Goal: Task Accomplishment & Management: Use online tool/utility

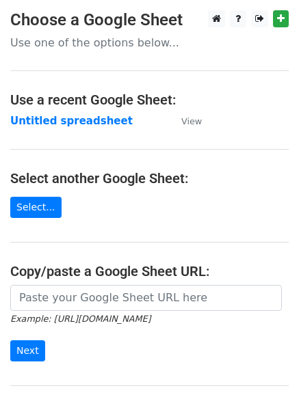
click at [83, 128] on td "Untitled spreadsheet" at bounding box center [88, 121] width 157 height 16
click at [111, 115] on td "Untitled spreadsheet" at bounding box center [88, 121] width 157 height 16
click at [93, 123] on strong "Untitled spreadsheet" at bounding box center [71, 121] width 122 height 12
click at [81, 125] on strong "Untitled spreadsheet" at bounding box center [71, 121] width 122 height 12
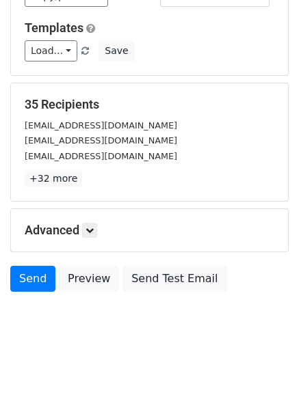
scroll to position [132, 0]
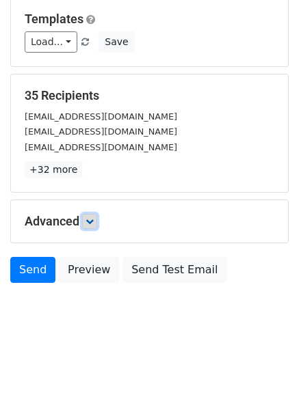
click at [85, 224] on link at bounding box center [89, 221] width 15 height 15
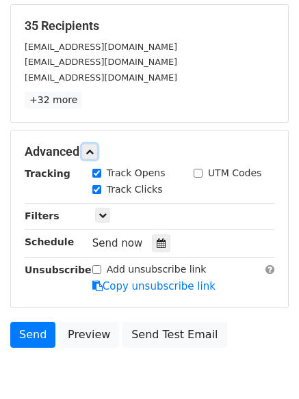
scroll to position [266, 0]
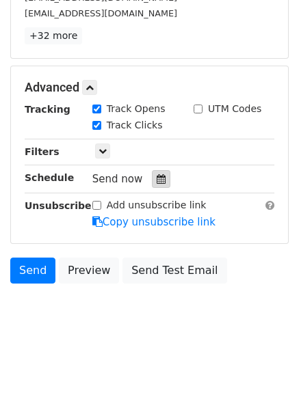
click at [161, 180] on div at bounding box center [161, 179] width 18 height 18
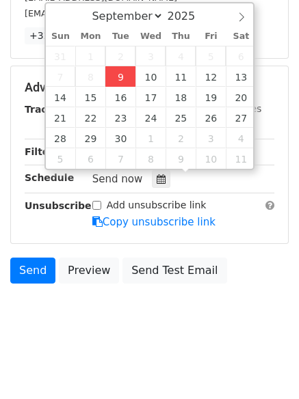
type input "2025-09-09 14:55"
type input "02"
type input "55"
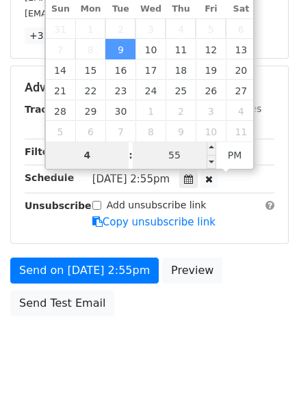
type input "4"
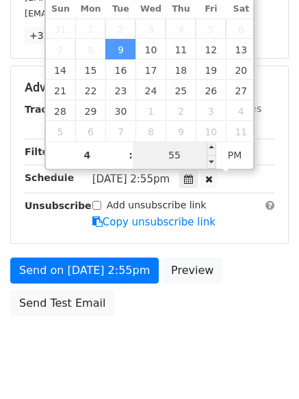
type input "2025-09-09 16:55"
type input "04"
click at [186, 152] on input "55" at bounding box center [174, 155] width 83 height 27
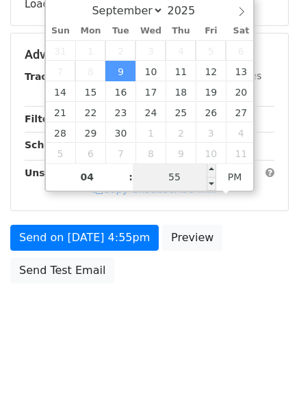
type input "0"
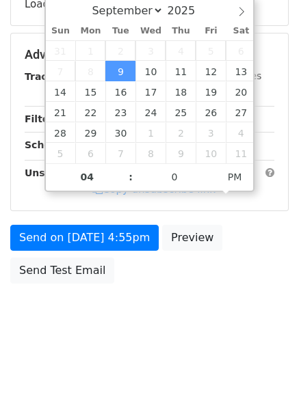
type input "2025-09-09 16:00"
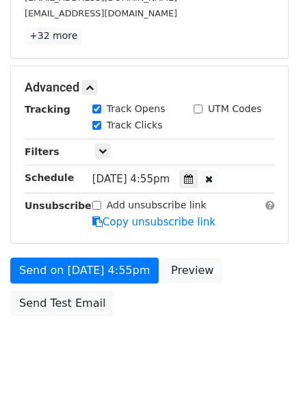
click at [170, 348] on body "New Campaign Daily emails left: 50 Google Sheet: Untitled spreadsheet Variables…" at bounding box center [149, 61] width 299 height 634
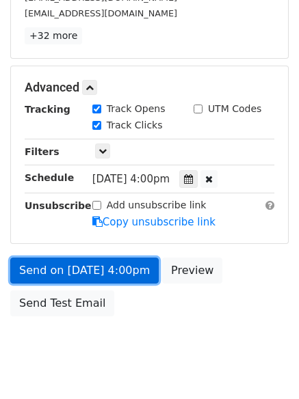
click at [139, 265] on link "Send on Sep 9 at 4:00pm" at bounding box center [84, 271] width 148 height 26
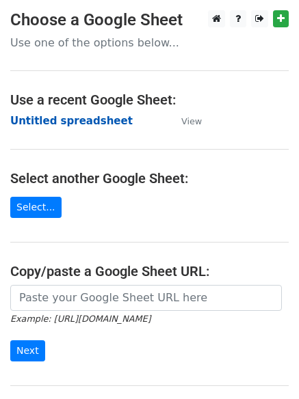
click at [89, 122] on strong "Untitled spreadsheet" at bounding box center [71, 121] width 122 height 12
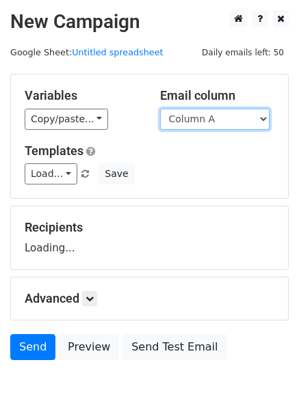
drag, startPoint x: 216, startPoint y: 121, endPoint x: 216, endPoint y: 129, distance: 8.2
click at [216, 121] on select "Column A Column B Column C Column D" at bounding box center [214, 119] width 109 height 21
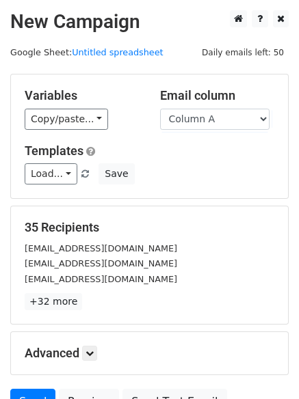
click at [208, 155] on h5 "Templates" at bounding box center [150, 151] width 250 height 15
drag, startPoint x: 222, startPoint y: 120, endPoint x: 223, endPoint y: 128, distance: 7.6
click at [222, 120] on select "Column A Column B Column C Column D" at bounding box center [214, 119] width 109 height 21
select select "Column B"
click at [160, 109] on select "Column A Column B Column C Column D" at bounding box center [214, 119] width 109 height 21
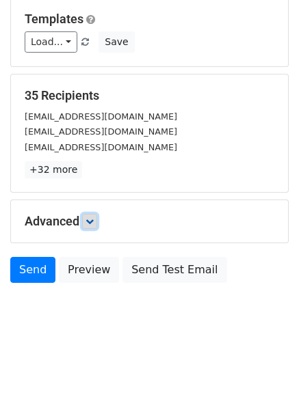
click at [88, 224] on link at bounding box center [89, 221] width 15 height 15
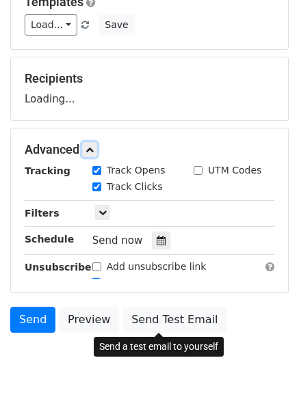
scroll to position [169, 0]
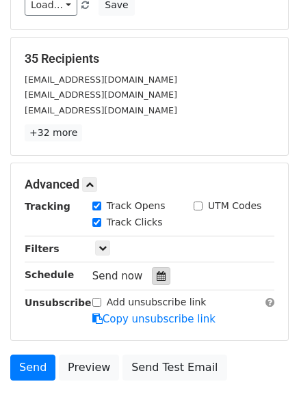
click at [153, 220] on label "Track Clicks" at bounding box center [135, 222] width 56 height 14
click at [101, 220] on input "Track Clicks" at bounding box center [96, 222] width 9 height 9
click at [117, 215] on label "Track Clicks" at bounding box center [135, 222] width 56 height 14
click at [101, 218] on input "Track Clicks" at bounding box center [96, 222] width 9 height 9
checkbox input "true"
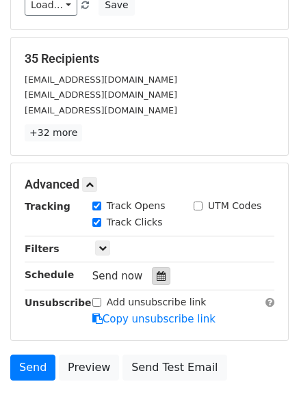
click at [161, 274] on div at bounding box center [161, 276] width 18 height 18
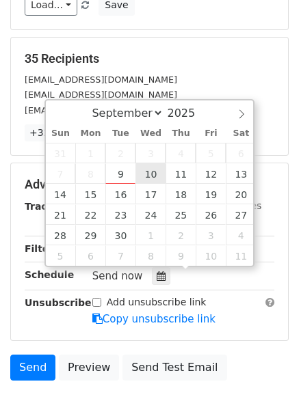
type input "2025-09-10 12:00"
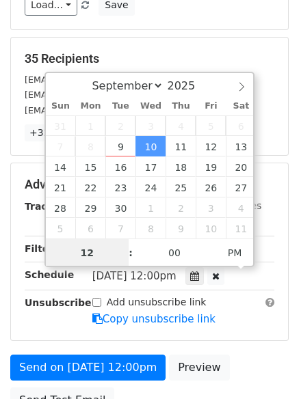
scroll to position [1, 0]
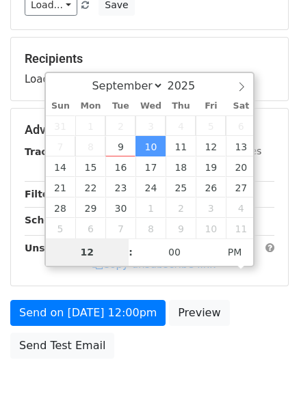
type input "5"
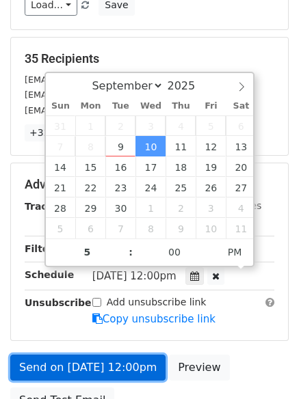
type input "2025-09-10 17:00"
click at [136, 363] on link "Send on Sep 10 at 12:00pm" at bounding box center [87, 368] width 155 height 26
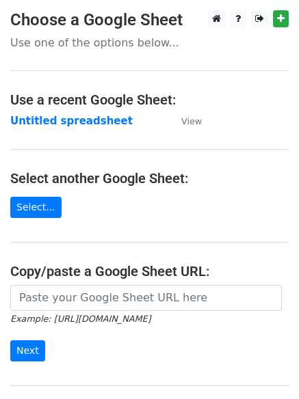
click at [72, 129] on td "Untitled spreadsheet" at bounding box center [88, 121] width 157 height 16
click at [100, 128] on td "Untitled spreadsheet" at bounding box center [88, 121] width 157 height 16
click at [103, 124] on strong "Untitled spreadsheet" at bounding box center [71, 121] width 122 height 12
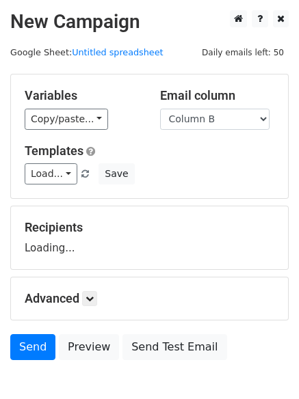
click at [160, 109] on select "Column A Column B Column C Column D" at bounding box center [214, 119] width 109 height 21
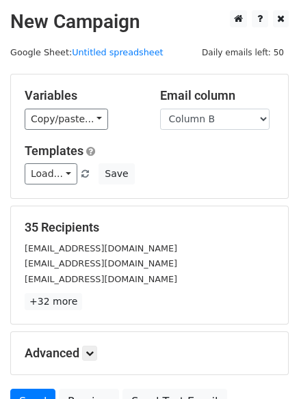
click at [224, 105] on div "Email column Column A Column B Column C Column D" at bounding box center [217, 109] width 135 height 42
drag, startPoint x: 222, startPoint y: 121, endPoint x: 222, endPoint y: 129, distance: 7.5
click at [222, 122] on select "Column A Column B Column C Column D" at bounding box center [214, 119] width 109 height 21
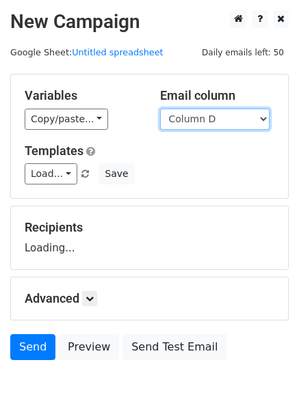
click at [160, 109] on select "Column A Column B Column C Column D" at bounding box center [214, 119] width 109 height 21
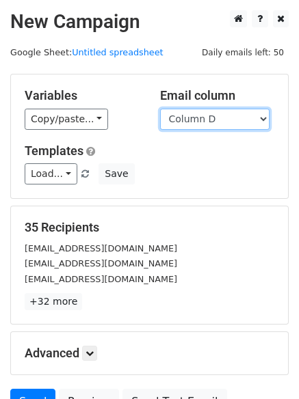
click at [218, 122] on select "Column A Column B Column C Column D" at bounding box center [214, 119] width 109 height 21
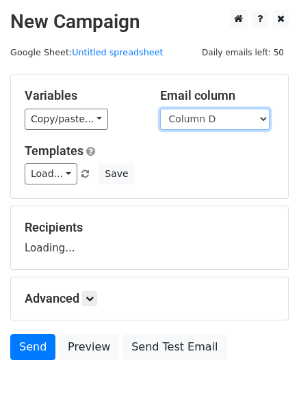
select select "Column C"
click at [160, 109] on select "Column A Column B Column C Column D" at bounding box center [214, 119] width 109 height 21
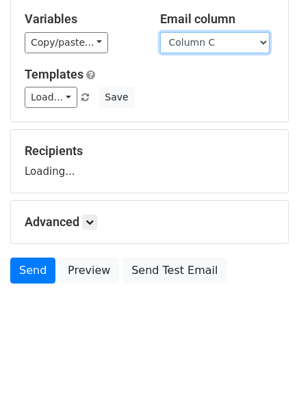
scroll to position [77, 0]
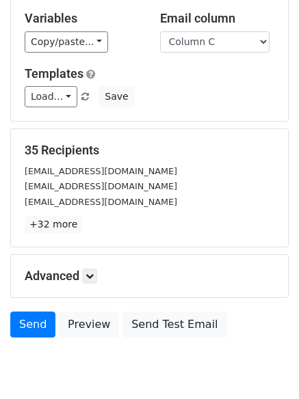
click at [92, 219] on p "+32 more" at bounding box center [150, 224] width 250 height 17
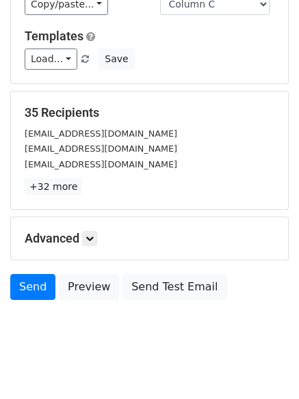
scroll to position [132, 0]
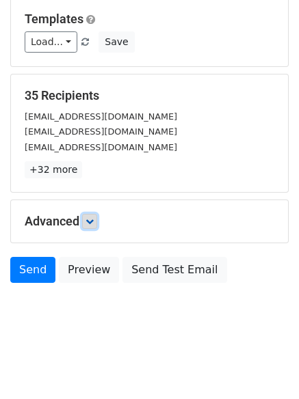
click at [97, 225] on link at bounding box center [89, 221] width 15 height 15
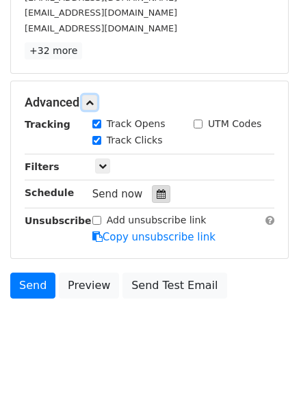
scroll to position [252, 0]
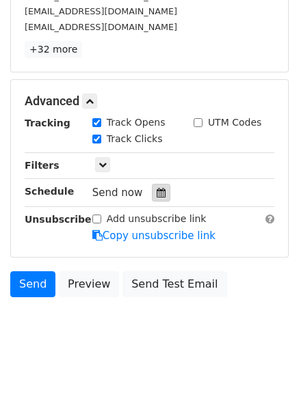
click at [158, 189] on icon at bounding box center [161, 193] width 9 height 10
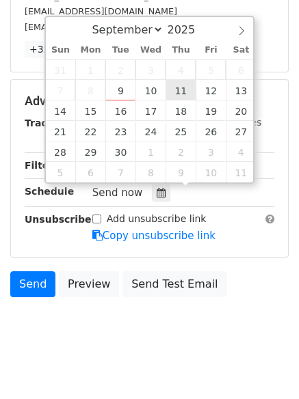
type input "2025-09-11 12:00"
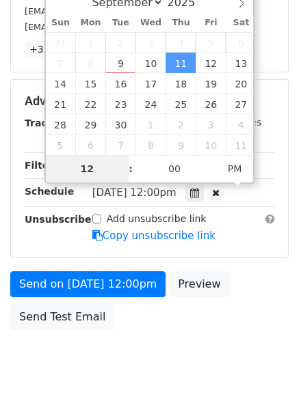
scroll to position [244, 0]
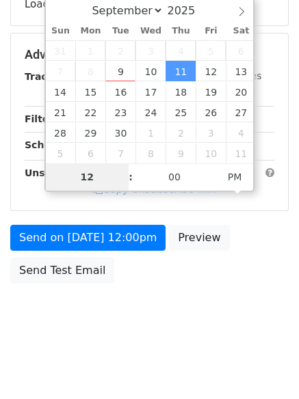
type input "6"
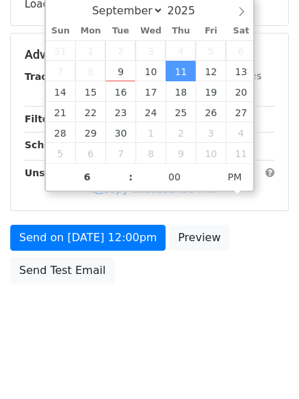
type input "2025-09-11 18:00"
click at [176, 291] on body "New Campaign Daily emails left: 50 Google Sheet: Untitled spreadsheet Variables…" at bounding box center [149, 55] width 299 height 579
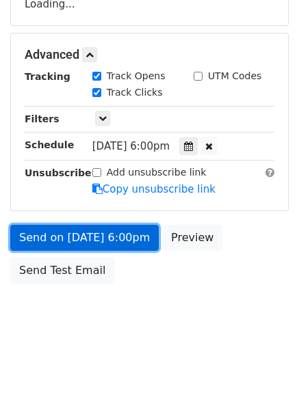
click at [113, 239] on link "Send on Sep 11 at 6:00pm" at bounding box center [84, 238] width 148 height 26
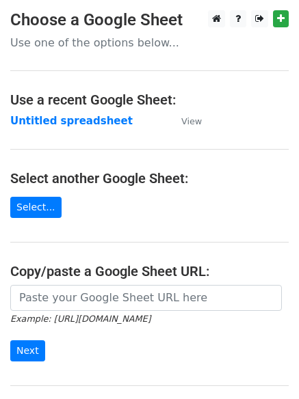
click at [98, 116] on strong "Untitled spreadsheet" at bounding box center [71, 121] width 122 height 12
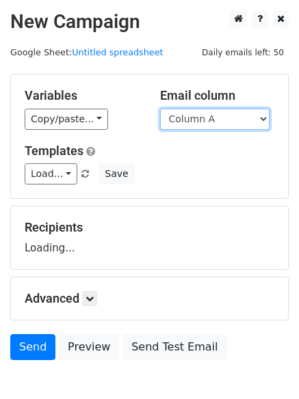
click at [198, 122] on select "Column A Column B Column C Column D" at bounding box center [214, 119] width 109 height 21
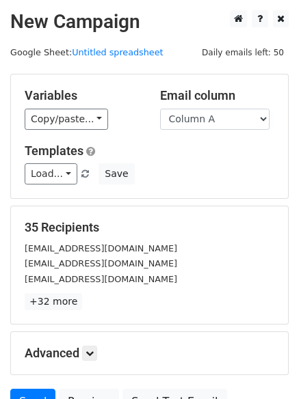
click at [197, 189] on div "Variables Copy/paste... {{Column A}} {{Column B}} {{Column C}} {{Column D}} Ema…" at bounding box center [149, 137] width 277 height 124
click at [213, 118] on select "Column A Column B Column C Column D" at bounding box center [214, 119] width 109 height 21
select select "Column D"
click at [160, 109] on select "Column A Column B Column C Column D" at bounding box center [214, 119] width 109 height 21
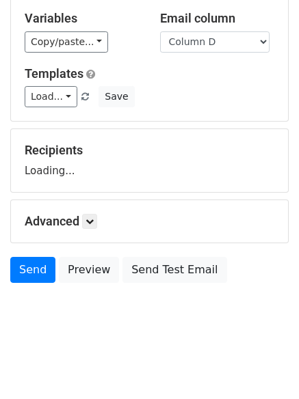
click at [94, 209] on div "Advanced Tracking Track Opens UTM Codes Track Clicks Filters Only include sprea…" at bounding box center [149, 221] width 277 height 42
click at [94, 224] on icon at bounding box center [89, 221] width 8 height 8
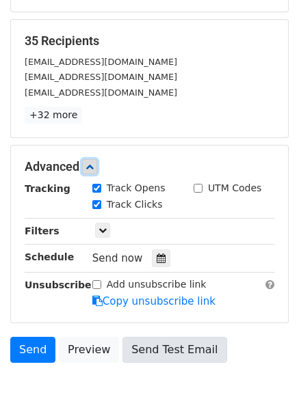
scroll to position [260, 0]
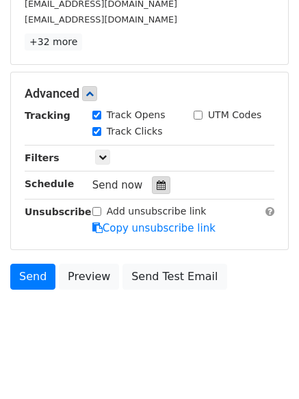
click at [157, 188] on icon at bounding box center [161, 185] width 9 height 10
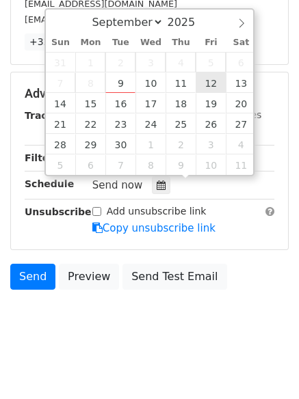
type input "[DATE] 12:00"
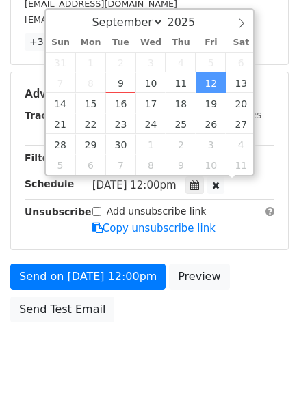
scroll to position [1, 0]
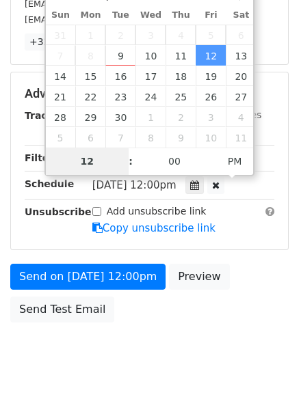
type input "7"
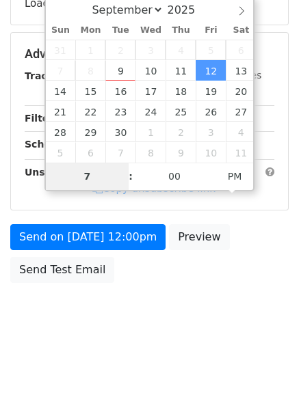
scroll to position [244, 0]
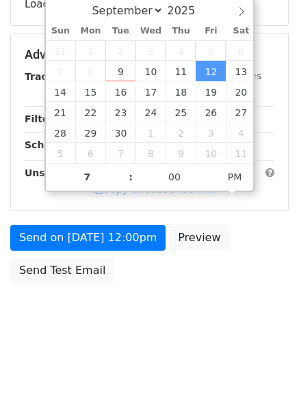
type input "[DATE] 19:00"
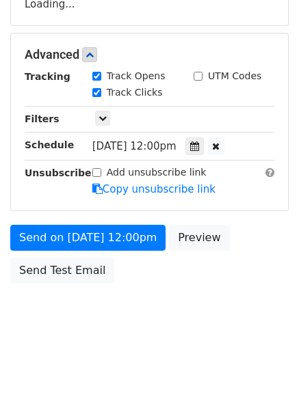
click at [157, 334] on body "New Campaign Daily emails left: 50 Google Sheet: Untitled spreadsheet Variables…" at bounding box center [149, 55] width 299 height 579
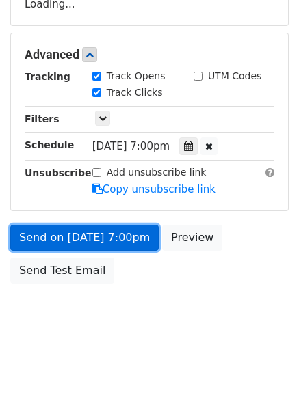
click at [122, 239] on form "Variables Copy/paste... {{Column A}} {{Column B}} {{Column C}} {{Column D}} Ema…" at bounding box center [149, 60] width 278 height 461
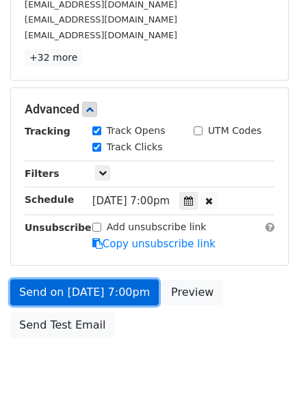
click at [122, 292] on link "Send on [DATE] 7:00pm" at bounding box center [84, 293] width 148 height 26
